Goal: Task Accomplishment & Management: Manage account settings

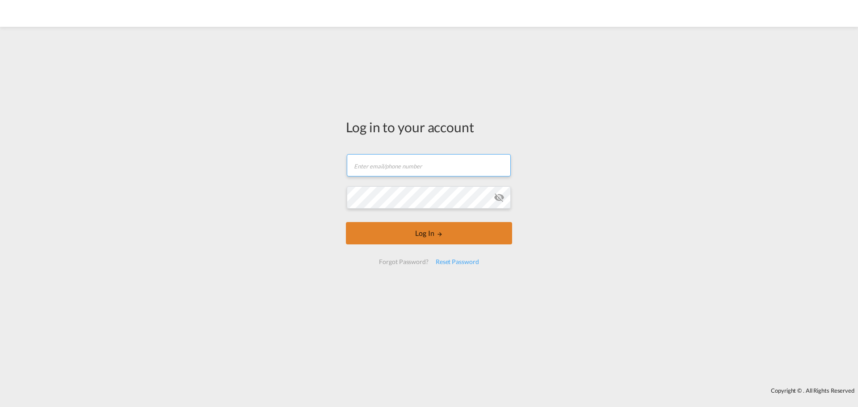
type input "[EMAIL_ADDRESS][DOMAIN_NAME]"
click at [407, 238] on button "Log In" at bounding box center [429, 233] width 166 height 22
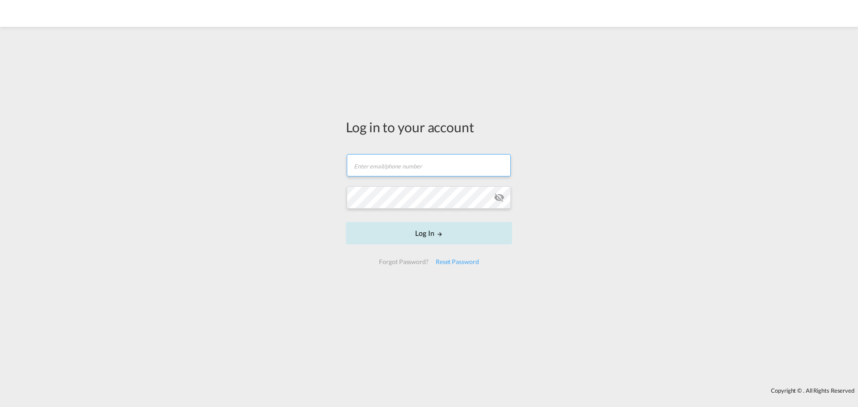
type input "[EMAIL_ADDRESS][DOMAIN_NAME]"
click at [402, 239] on button "Log In" at bounding box center [429, 233] width 166 height 22
